Goal: Transaction & Acquisition: Download file/media

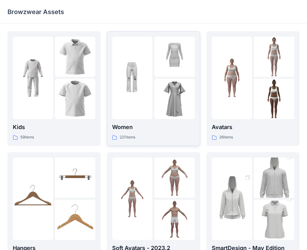
click at [162, 90] on img at bounding box center [174, 99] width 40 height 40
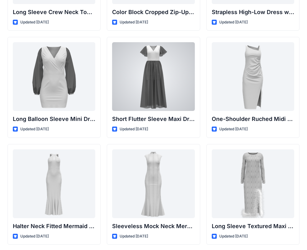
scroll to position [233, 0]
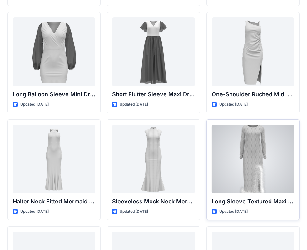
click at [264, 159] on div at bounding box center [253, 159] width 83 height 69
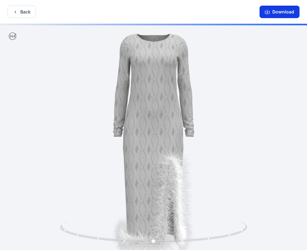
click at [277, 12] on button "Download" at bounding box center [280, 12] width 40 height 13
